Goal: Task Accomplishment & Management: Use online tool/utility

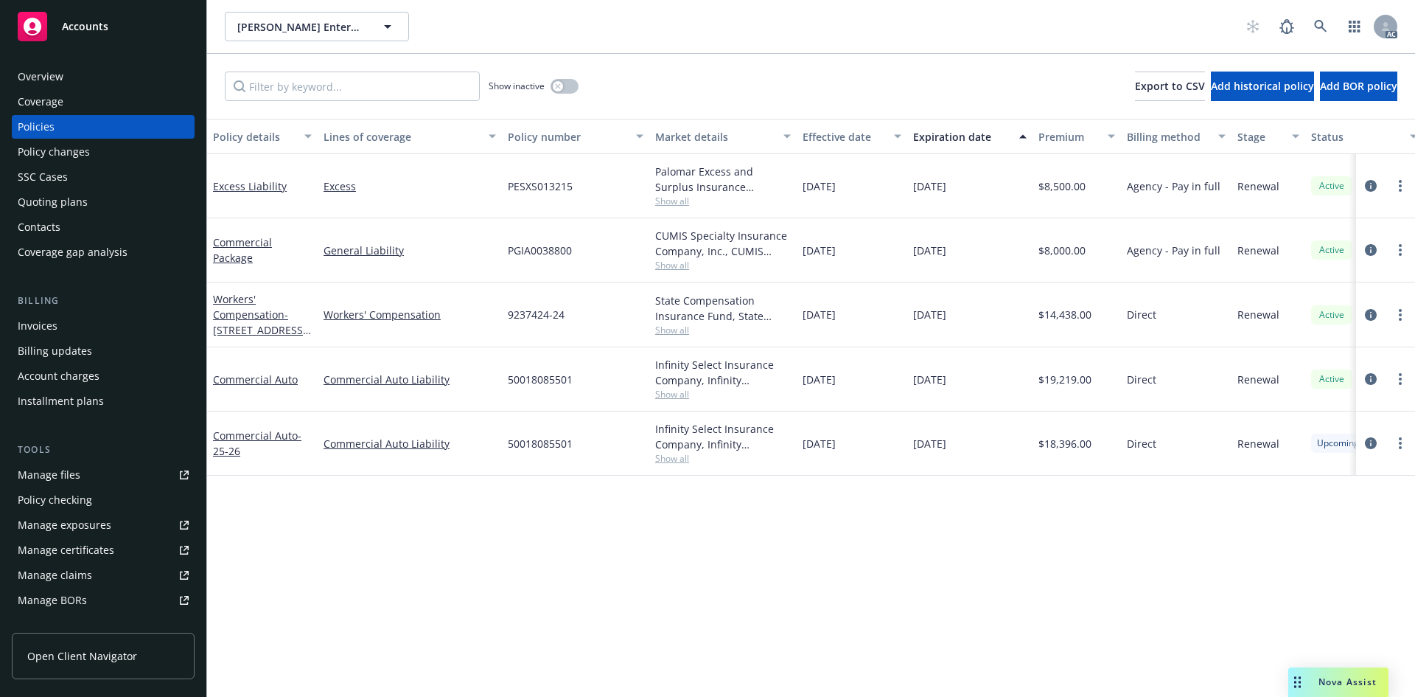
click at [517, 186] on span "PESXS013215" at bounding box center [540, 185] width 65 height 15
click at [520, 249] on span "PGIA0038800" at bounding box center [540, 250] width 64 height 15
click at [419, 189] on link "Excess" at bounding box center [410, 185] width 172 height 15
click at [466, 251] on link "General Liability" at bounding box center [410, 250] width 172 height 15
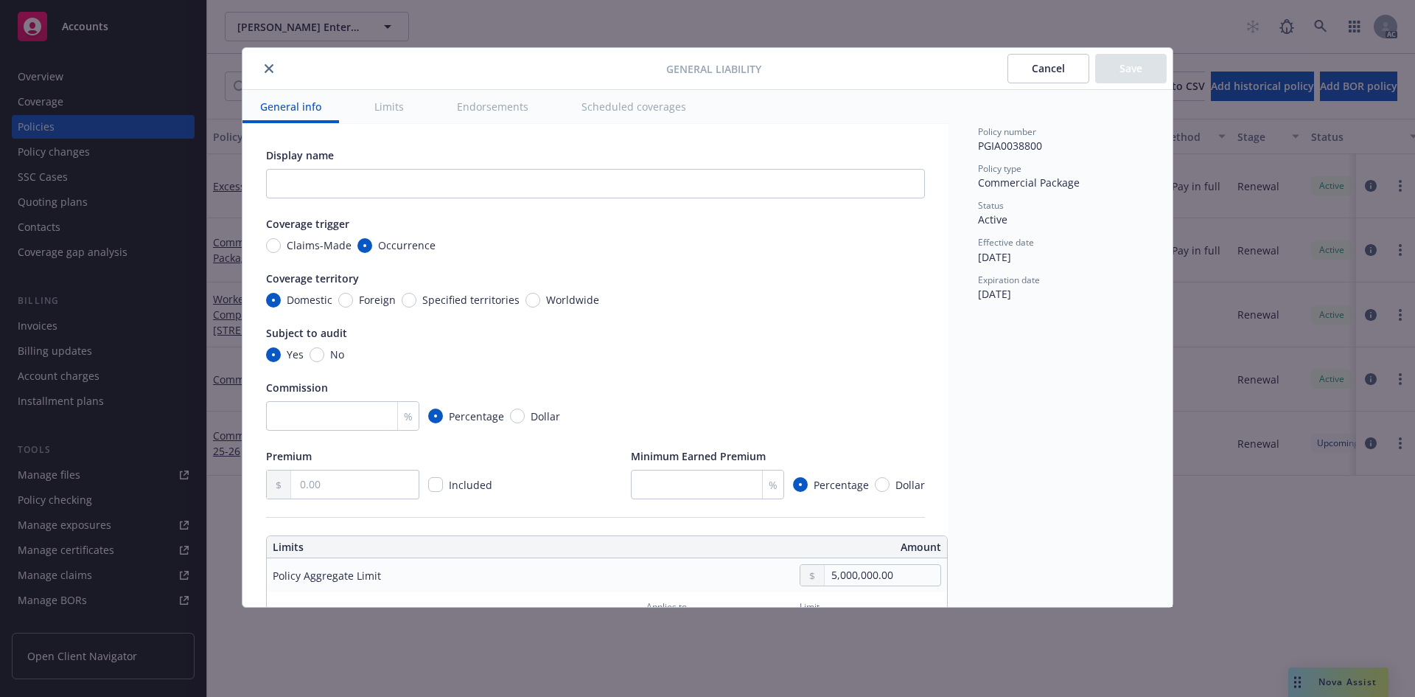
click at [273, 70] on button "close" at bounding box center [269, 69] width 18 height 18
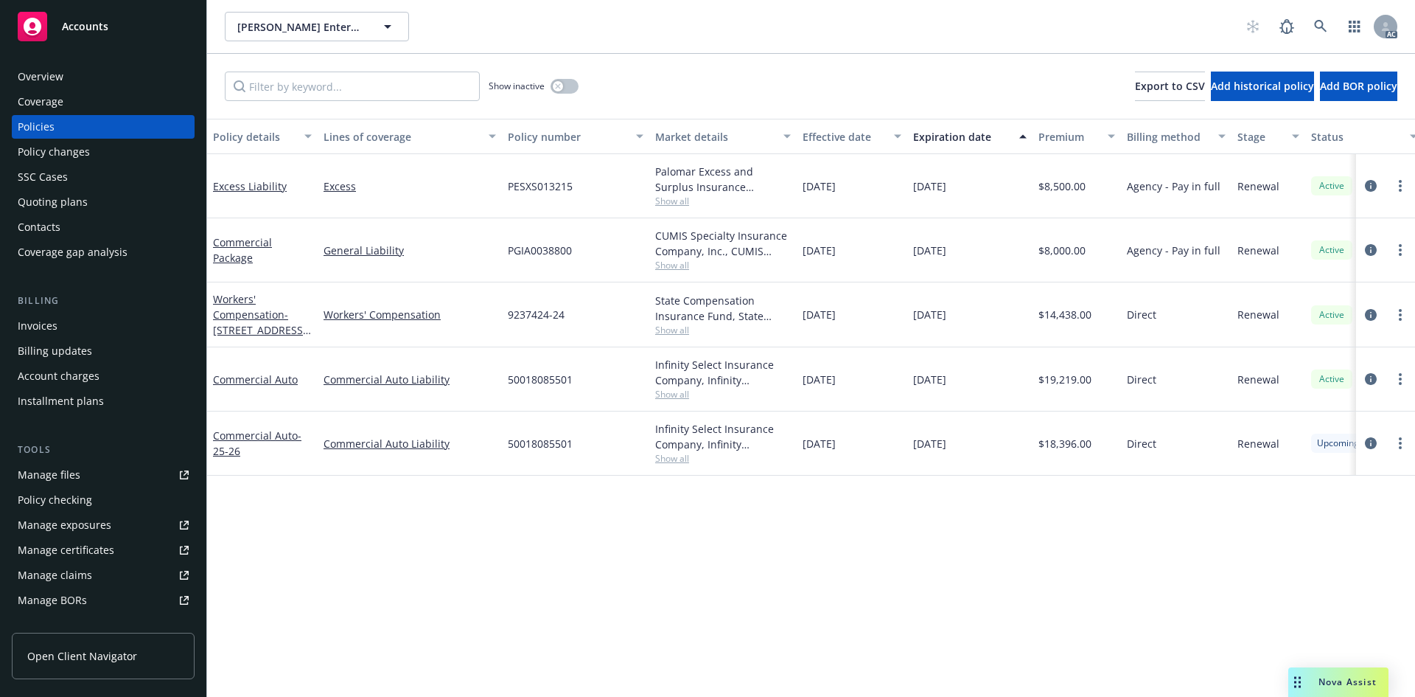
click at [517, 198] on div "PESXS013215" at bounding box center [575, 186] width 147 height 64
click at [524, 243] on span "PGIA0038800" at bounding box center [540, 250] width 64 height 15
click at [238, 201] on div "Excess Liability" at bounding box center [262, 186] width 111 height 64
click at [273, 265] on div "Commercial Package" at bounding box center [262, 249] width 99 height 31
click at [534, 194] on div "PESXS013215" at bounding box center [575, 186] width 147 height 64
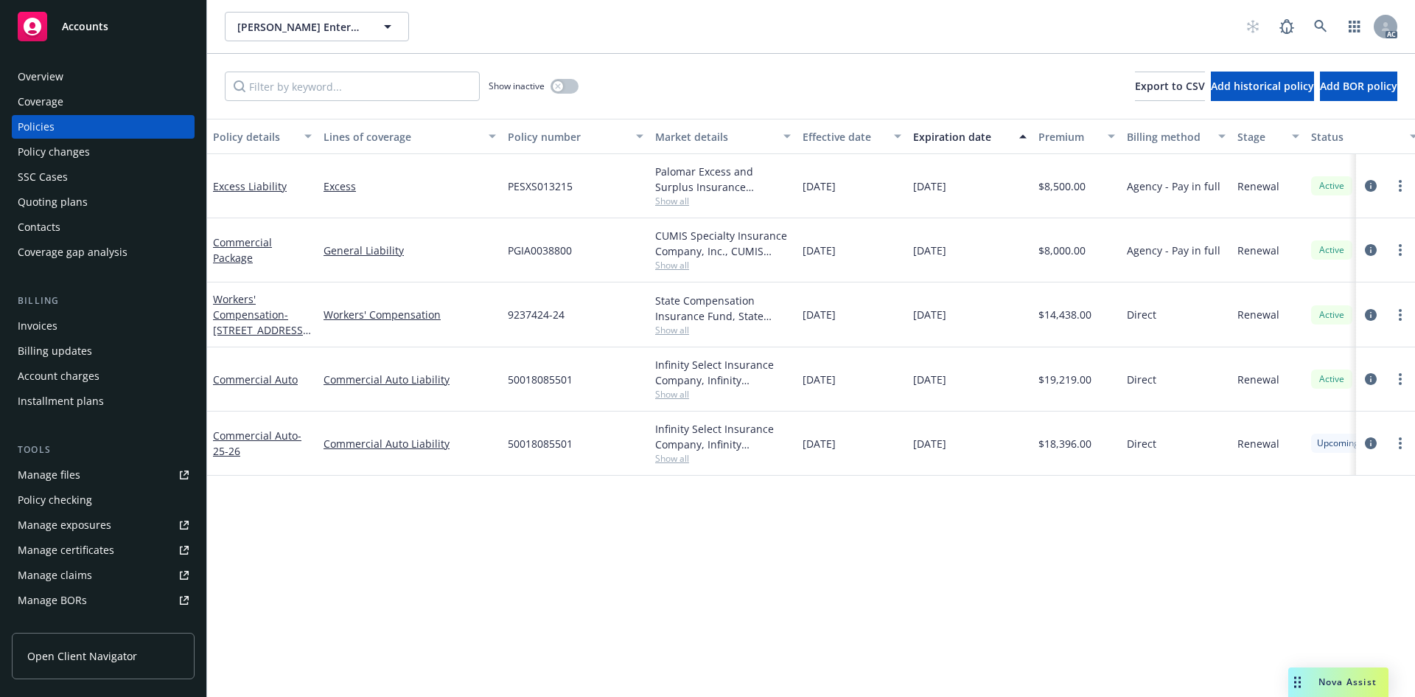
click at [558, 268] on div "PGIA0038800" at bounding box center [575, 250] width 147 height 64
click at [518, 200] on div "PESXS013215" at bounding box center [575, 186] width 147 height 64
click at [523, 255] on span "PGIA0038800" at bounding box center [540, 250] width 64 height 15
click at [236, 205] on div "Excess Liability" at bounding box center [262, 186] width 111 height 64
click at [272, 275] on div "Commercial Package" at bounding box center [262, 250] width 111 height 64
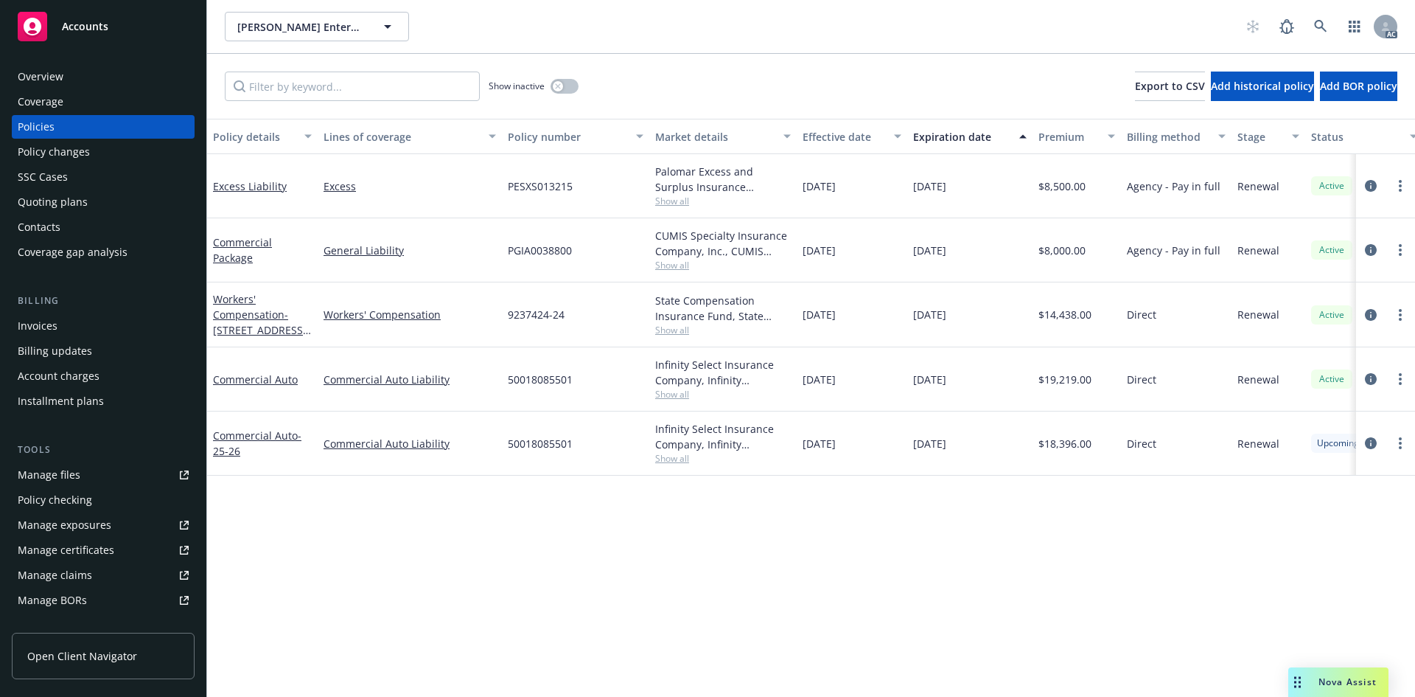
click at [515, 203] on div "PESXS013215" at bounding box center [575, 186] width 147 height 64
click at [518, 259] on div "PGIA0038800" at bounding box center [575, 250] width 147 height 64
click at [234, 203] on div "Excess Liability" at bounding box center [262, 186] width 111 height 64
click at [293, 258] on div "Commercial Package" at bounding box center [262, 249] width 99 height 31
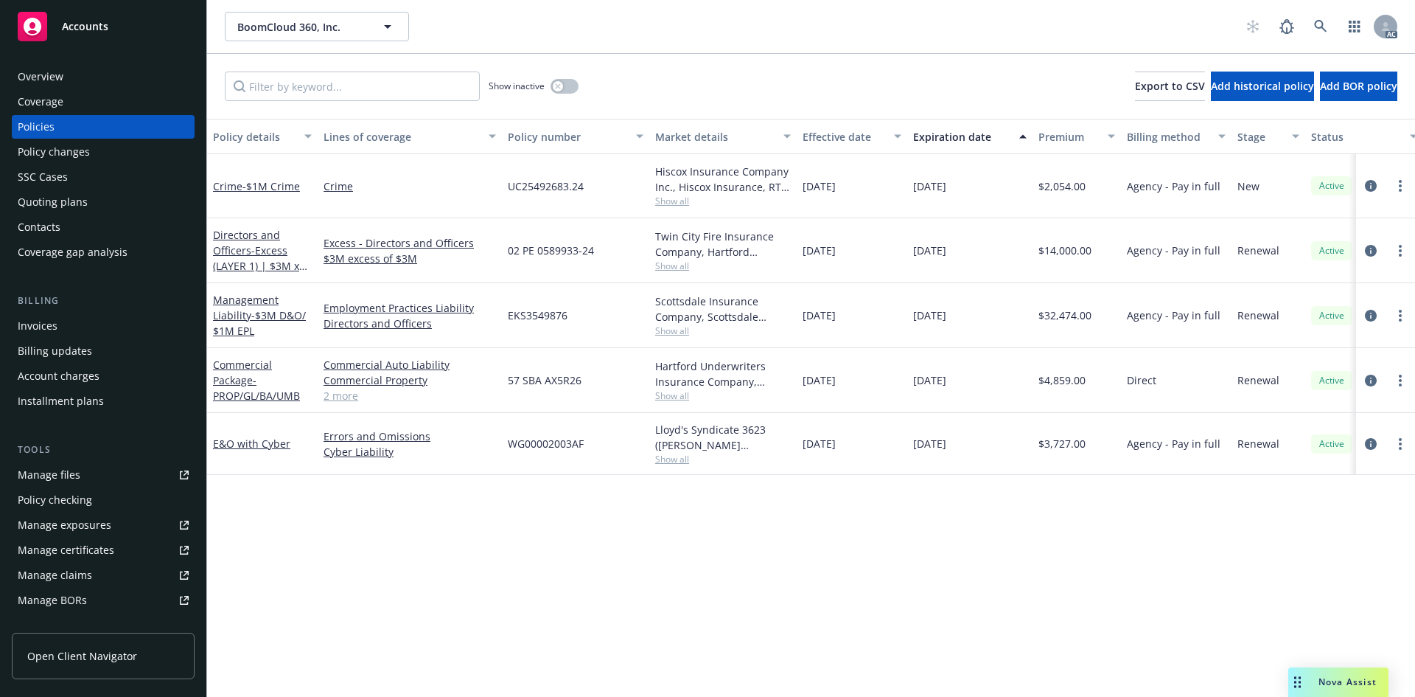
click at [677, 201] on span "Show all" at bounding box center [723, 201] width 136 height 13
click at [709, 506] on div "Policy details Lines of coverage Policy number Market details Effective date Ex…" at bounding box center [811, 408] width 1208 height 578
click at [672, 267] on span "Show all" at bounding box center [723, 265] width 136 height 13
click at [747, 582] on div "Policy details Lines of coverage Policy number Market details Effective date Ex…" at bounding box center [811, 408] width 1208 height 578
click at [676, 331] on span "Show all" at bounding box center [723, 330] width 136 height 13
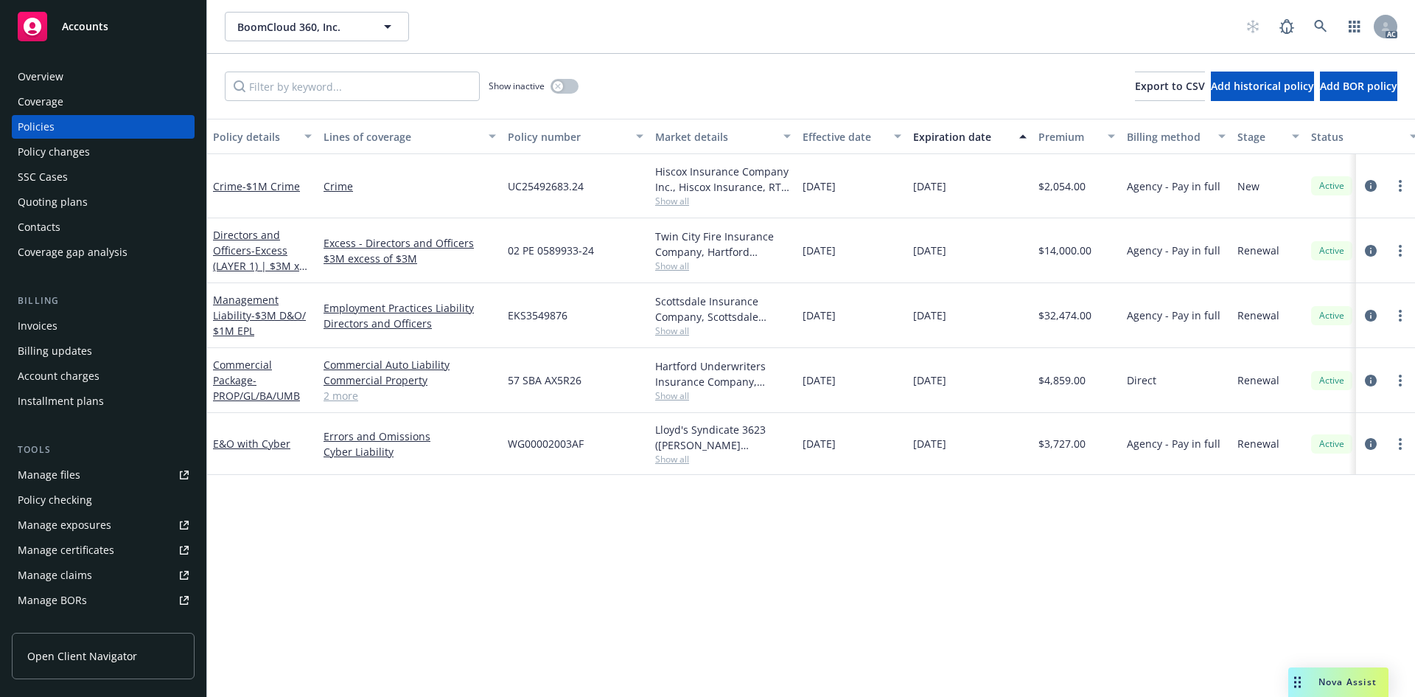
click at [858, 534] on div "Policy details Lines of coverage Policy number Market details Effective date Ex…" at bounding box center [811, 408] width 1208 height 578
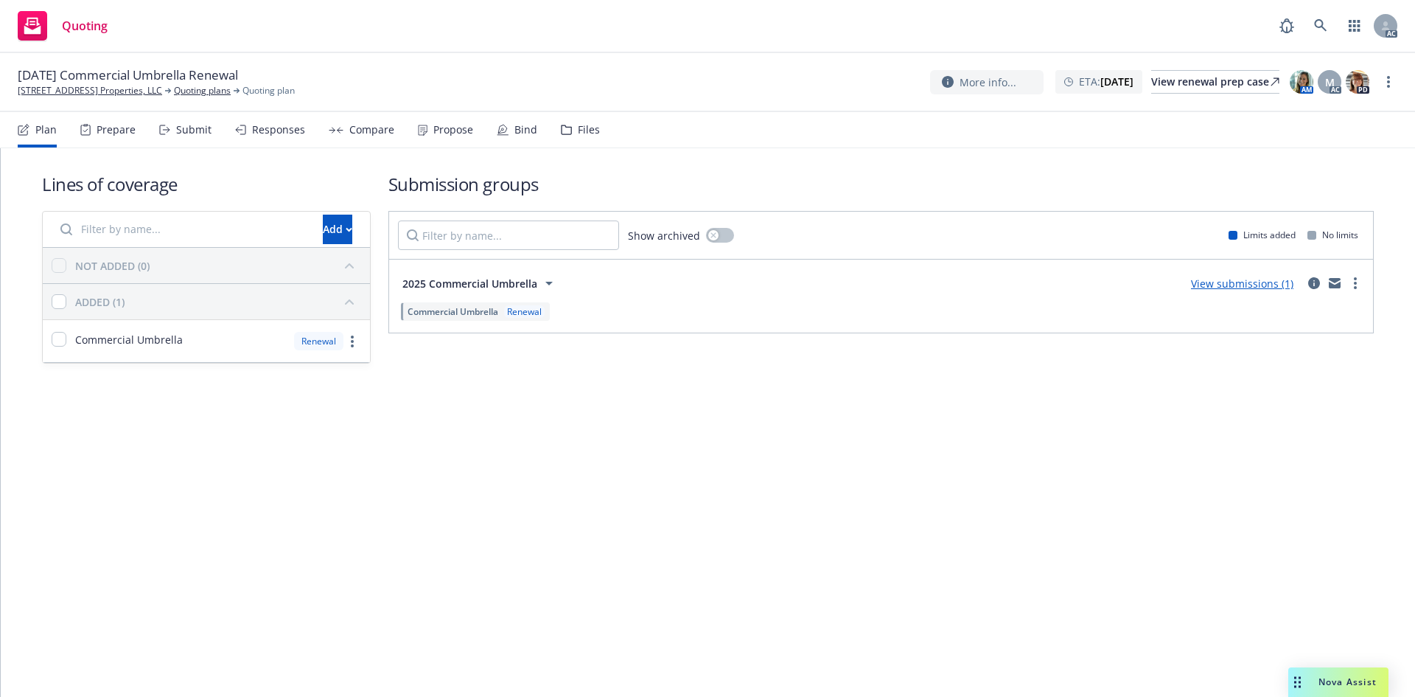
click at [195, 129] on div "Submit" at bounding box center [193, 130] width 35 height 12
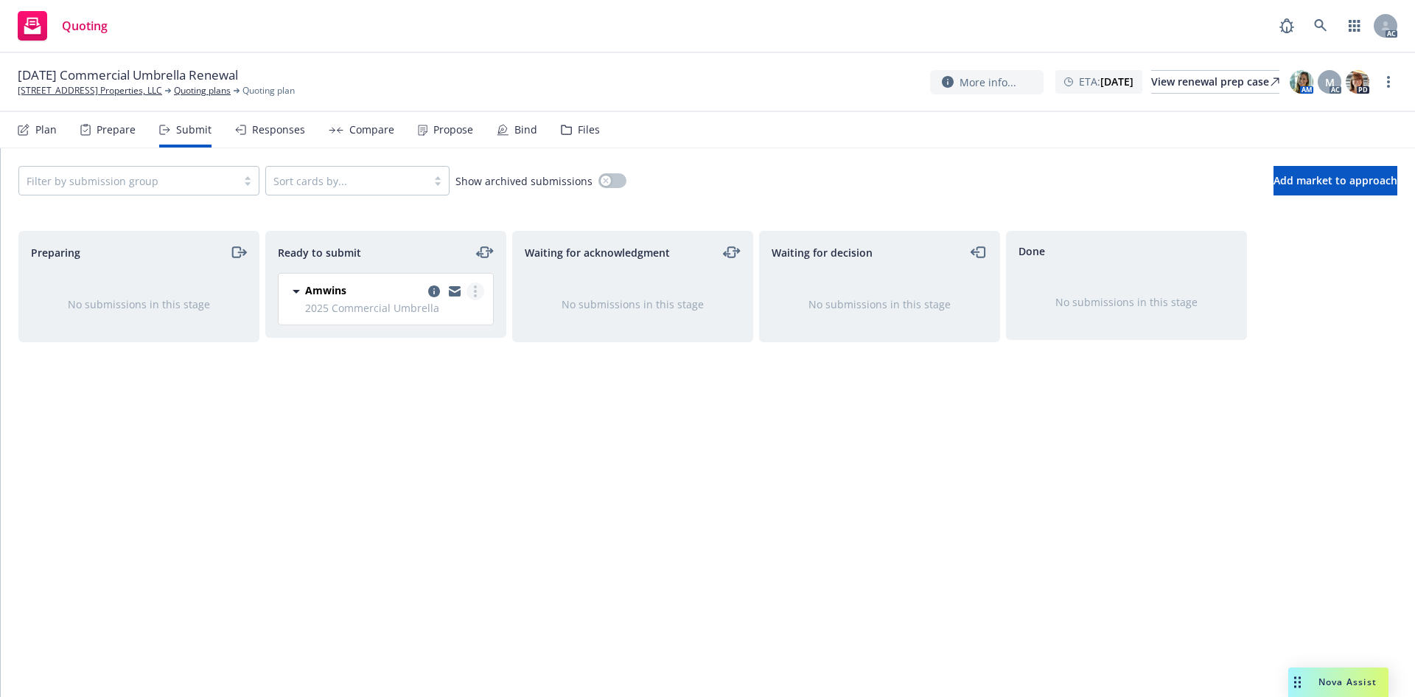
click at [477, 292] on link "more" at bounding box center [476, 291] width 18 height 18
click at [431, 355] on span "Log acknowledgement" at bounding box center [408, 351] width 145 height 14
